Goal: Information Seeking & Learning: Learn about a topic

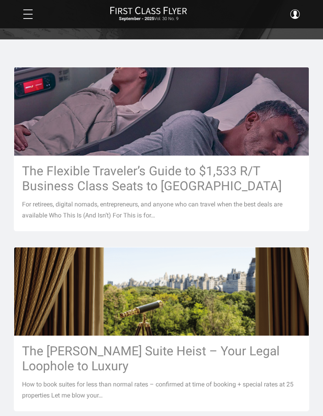
scroll to position [121, 0]
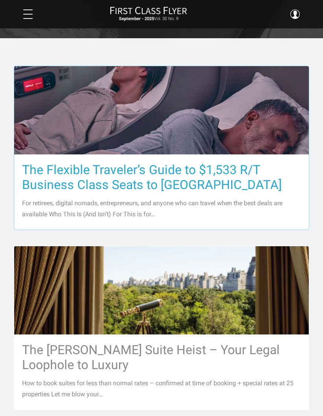
click at [184, 163] on h3 "The Flexible Traveler’s Guide to $1,533 R/T Business Class Seats to [GEOGRAPHIC…" at bounding box center [161, 177] width 279 height 30
click at [189, 170] on h3 "The Flexible Traveler’s Guide to $1,533 R/T Business Class Seats to [GEOGRAPHIC…" at bounding box center [161, 177] width 279 height 30
click at [225, 113] on img at bounding box center [161, 110] width 295 height 166
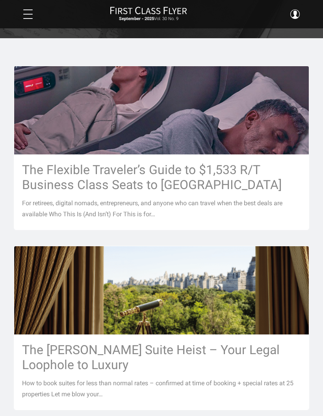
click at [301, 10] on div "September - 2025 Vol. 30 No. 9 Dashboard Rare Fares Sweet Redeems Upgrade Advis…" at bounding box center [161, 14] width 295 height 16
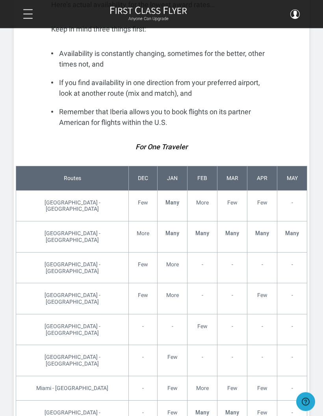
scroll to position [2252, 0]
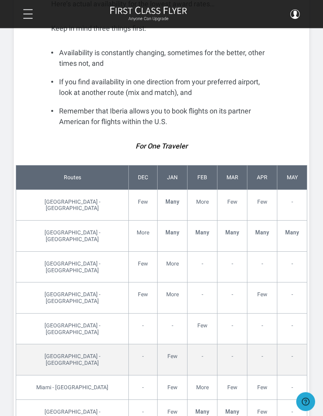
click at [233, 345] on td "-" at bounding box center [232, 360] width 30 height 31
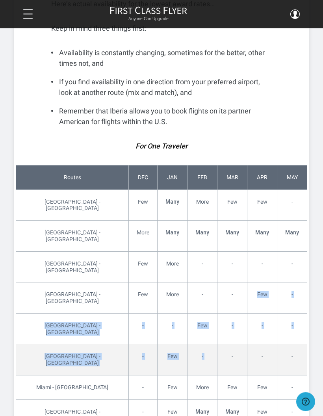
click at [251, 345] on td "-" at bounding box center [262, 360] width 30 height 31
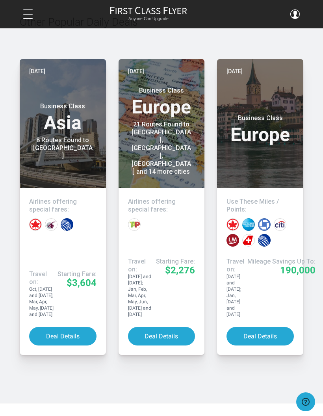
scroll to position [3806, 0]
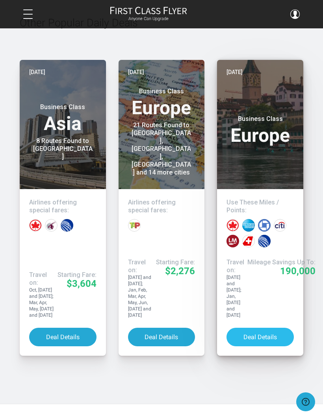
click at [262, 328] on button "Deal Details" at bounding box center [259, 337] width 67 height 19
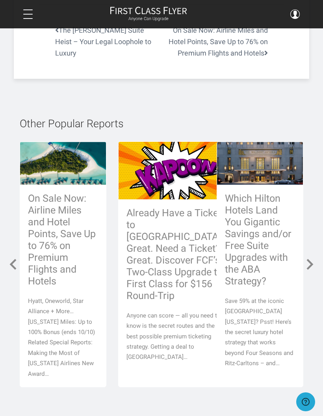
scroll to position [3401, 0]
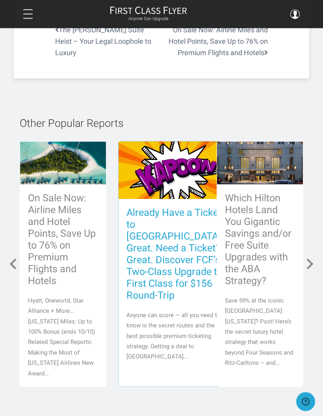
click at [159, 207] on h3 "Already Have a Ticket to [GEOGRAPHIC_DATA]? Great. Need a Ticket? Great. Discov…" at bounding box center [175, 254] width 99 height 94
click at [163, 207] on h3 "Already Have a Ticket to [GEOGRAPHIC_DATA]? Great. Need a Ticket? Great. Discov…" at bounding box center [175, 254] width 99 height 94
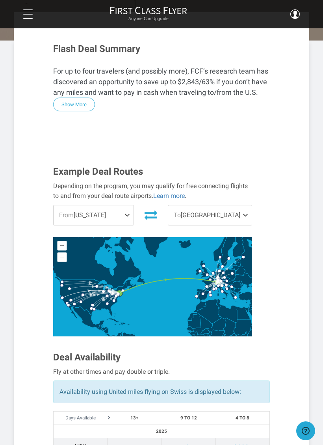
scroll to position [179, 0]
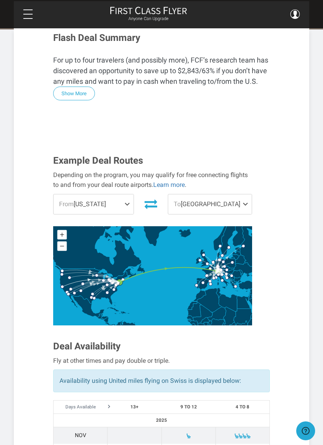
click at [119, 199] on span "From New York" at bounding box center [94, 205] width 80 height 20
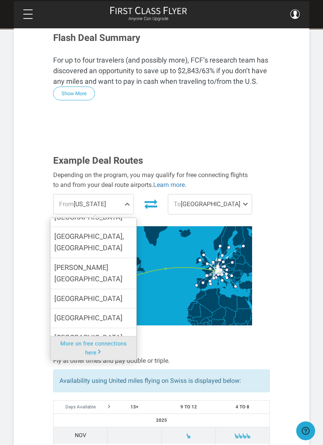
scroll to position [415, 0]
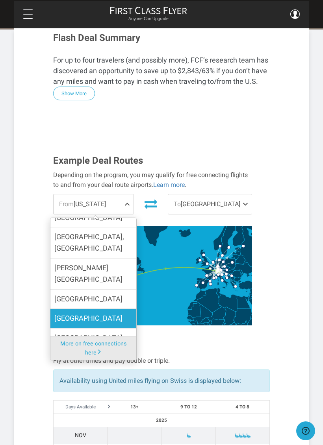
click at [104, 309] on label "San Francisco" at bounding box center [93, 318] width 86 height 19
click at [0, 0] on input "San Francisco" at bounding box center [0, 0] width 0 height 0
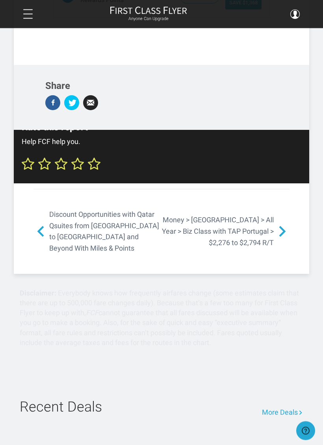
scroll to position [1314, 0]
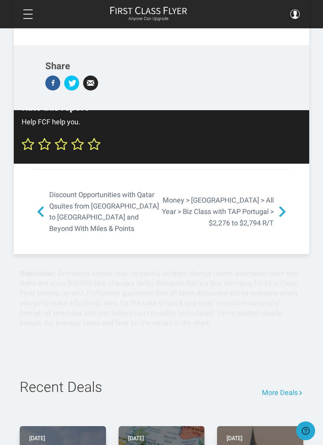
click at [102, 194] on link "Discount Opportunities with Qatar Qsuites from Dallas to Doha and Beyond With M…" at bounding box center [97, 211] width 128 height 45
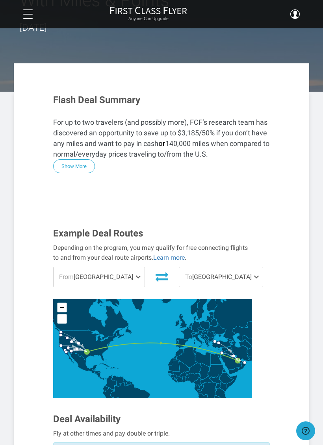
scroll to position [131, 0]
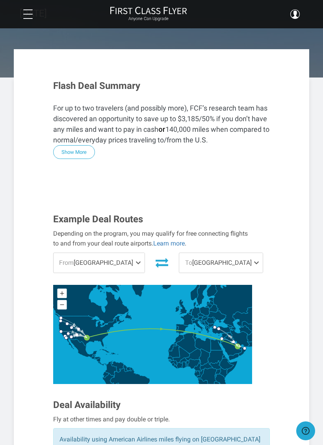
click at [135, 253] on span at bounding box center [139, 263] width 9 height 20
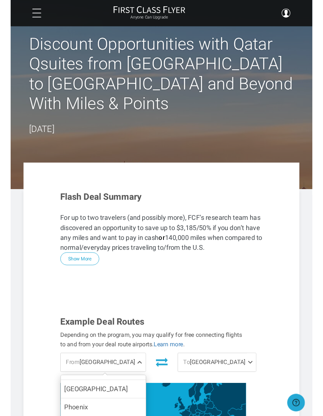
scroll to position [0, 0]
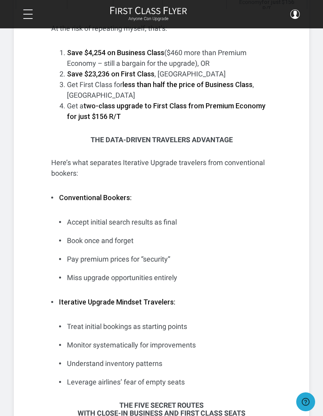
scroll to position [2152, 0]
